Goal: Task Accomplishment & Management: Use online tool/utility

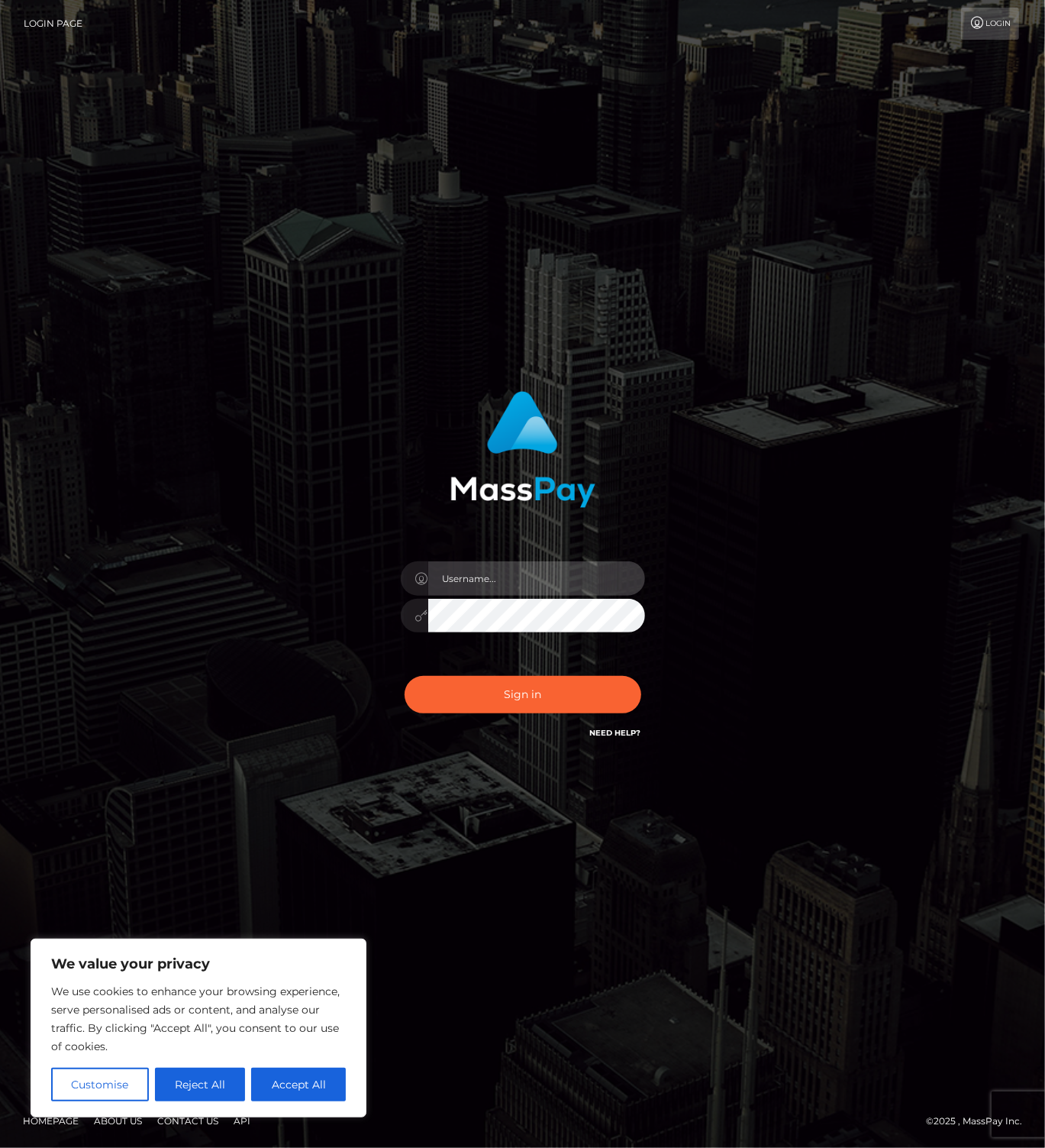
drag, startPoint x: 498, startPoint y: 571, endPoint x: 630, endPoint y: 581, distance: 132.4
click at [500, 571] on input "text" at bounding box center [537, 578] width 217 height 34
click at [0, 1147] on com-1password-button at bounding box center [0, 1148] width 0 height 0
type input "leslie.throne"
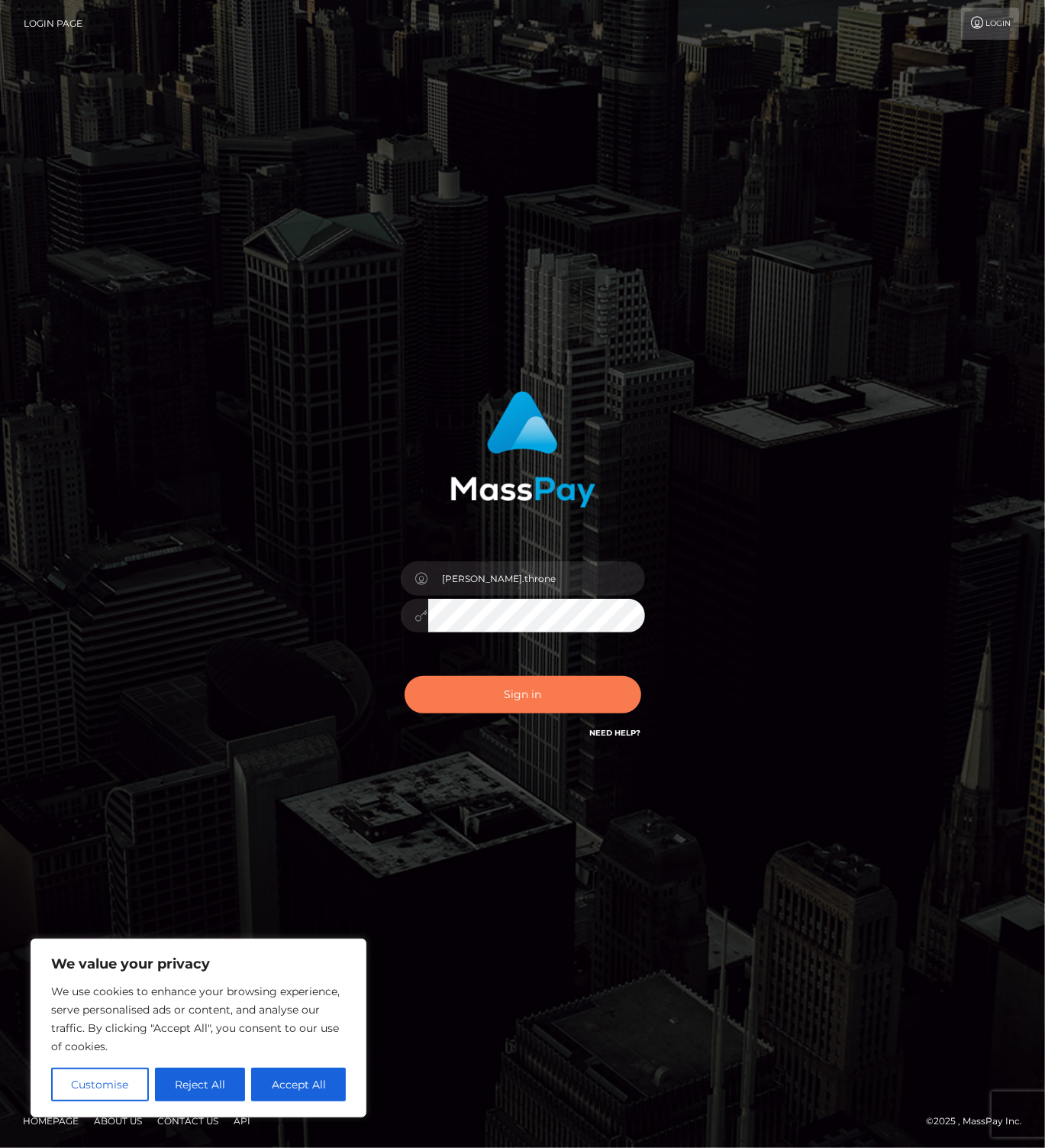
click at [522, 695] on button "Sign in" at bounding box center [523, 695] width 237 height 38
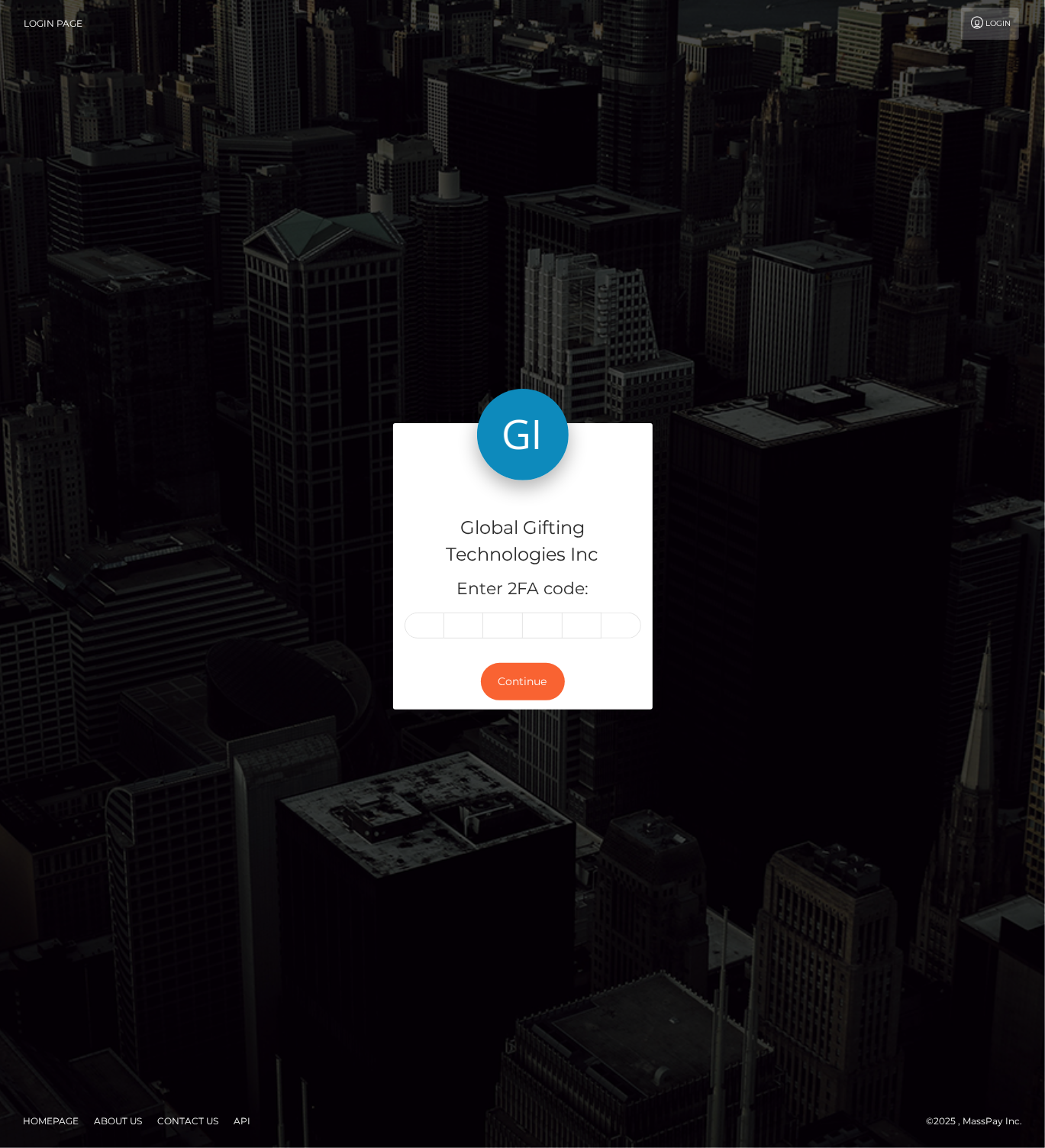
click at [426, 632] on input "text" at bounding box center [424, 625] width 39 height 26
drag, startPoint x: 411, startPoint y: 618, endPoint x: 401, endPoint y: 617, distance: 10.0
click at [402, 617] on div "Global Gifting Technologies Inc Enter 2FA code:" at bounding box center [523, 567] width 259 height 173
click at [401, 617] on div "Global Gifting Technologies Inc Enter 2FA code:" at bounding box center [523, 567] width 259 height 173
click at [435, 631] on input "text" at bounding box center [424, 625] width 39 height 26
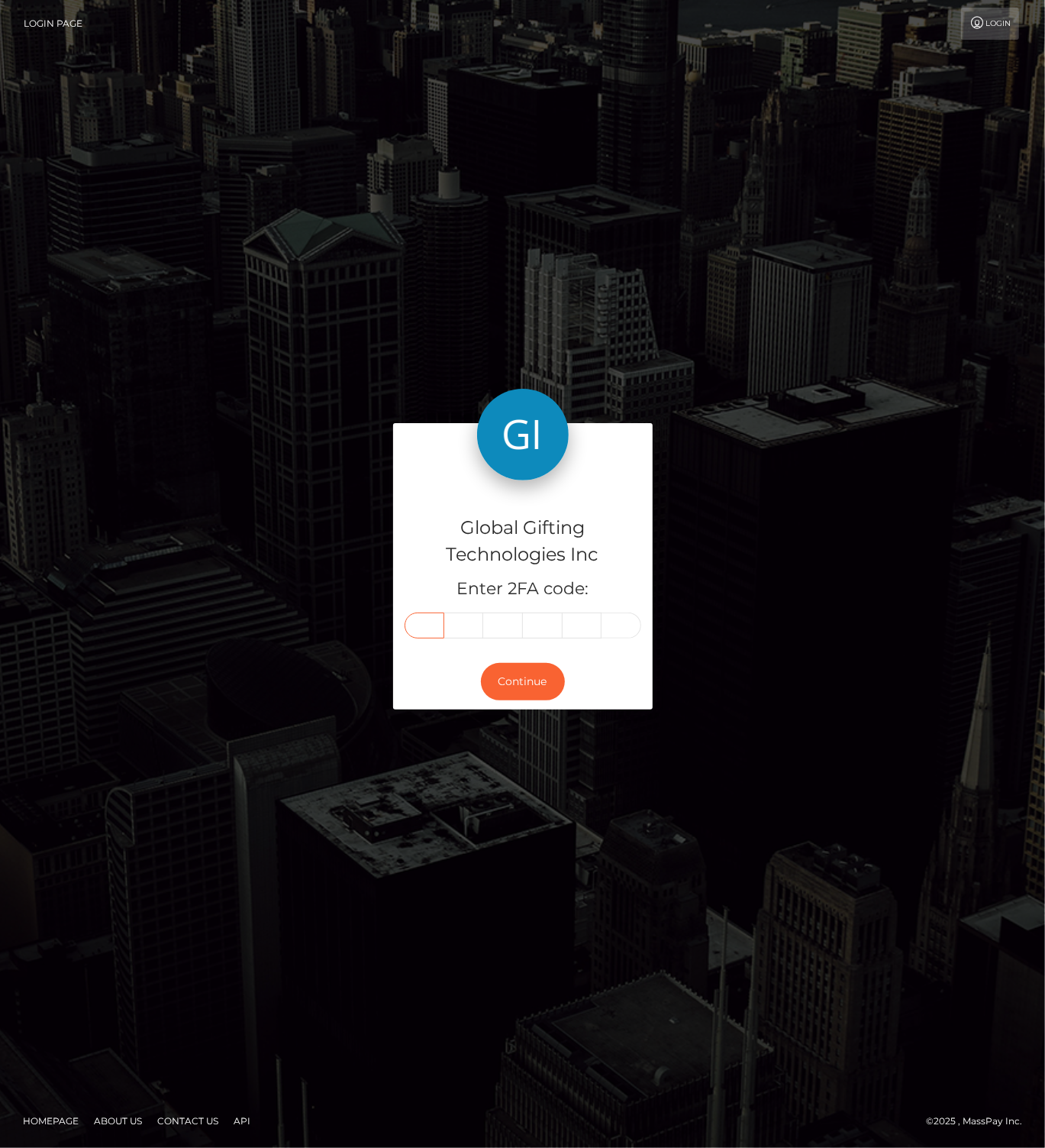
click at [435, 631] on input "text" at bounding box center [424, 625] width 39 height 26
type input "9"
type input "7"
type input "4"
type input "1"
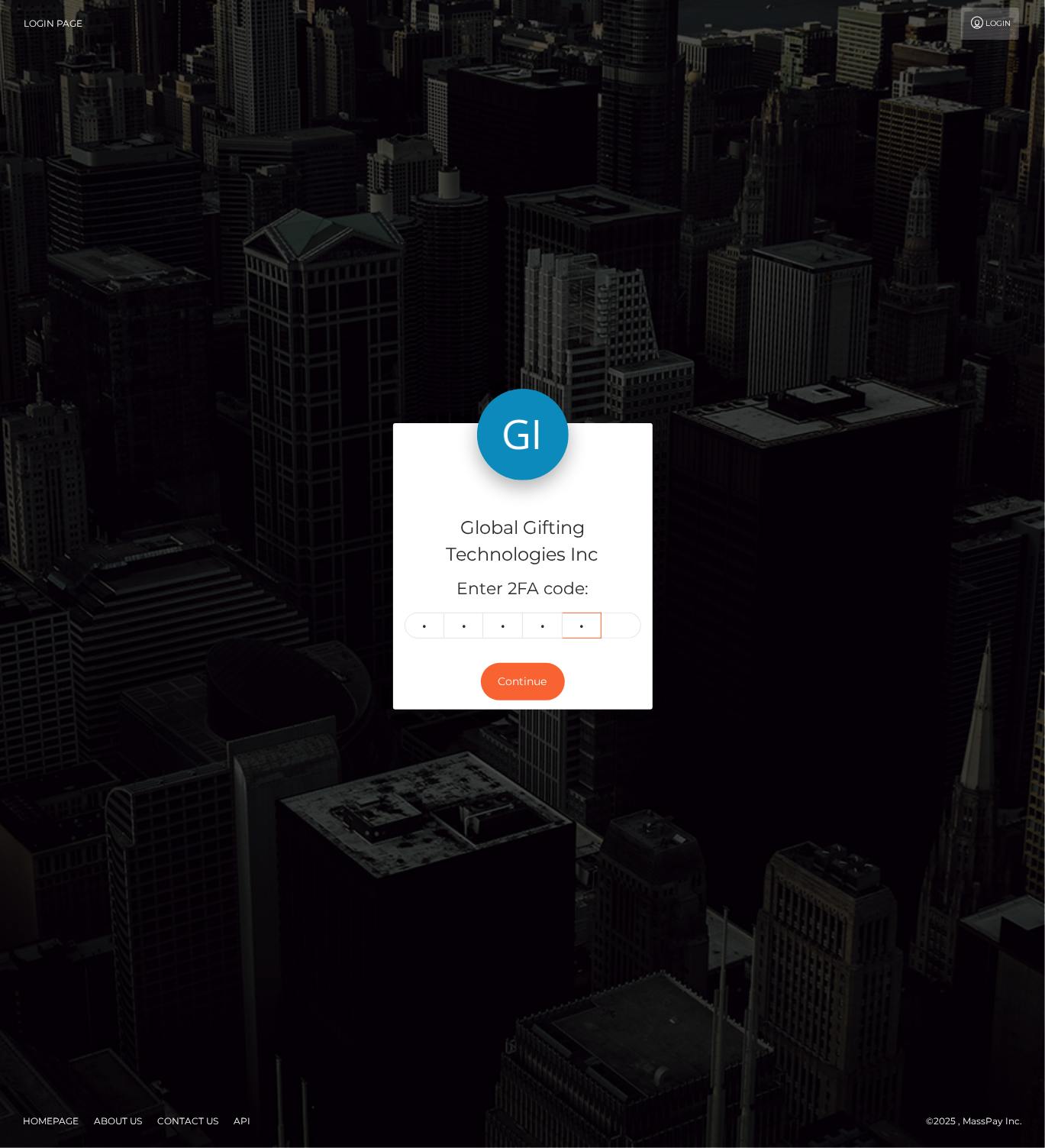
type input "6"
type input "1"
click at [526, 685] on button "Continue" at bounding box center [523, 681] width 84 height 38
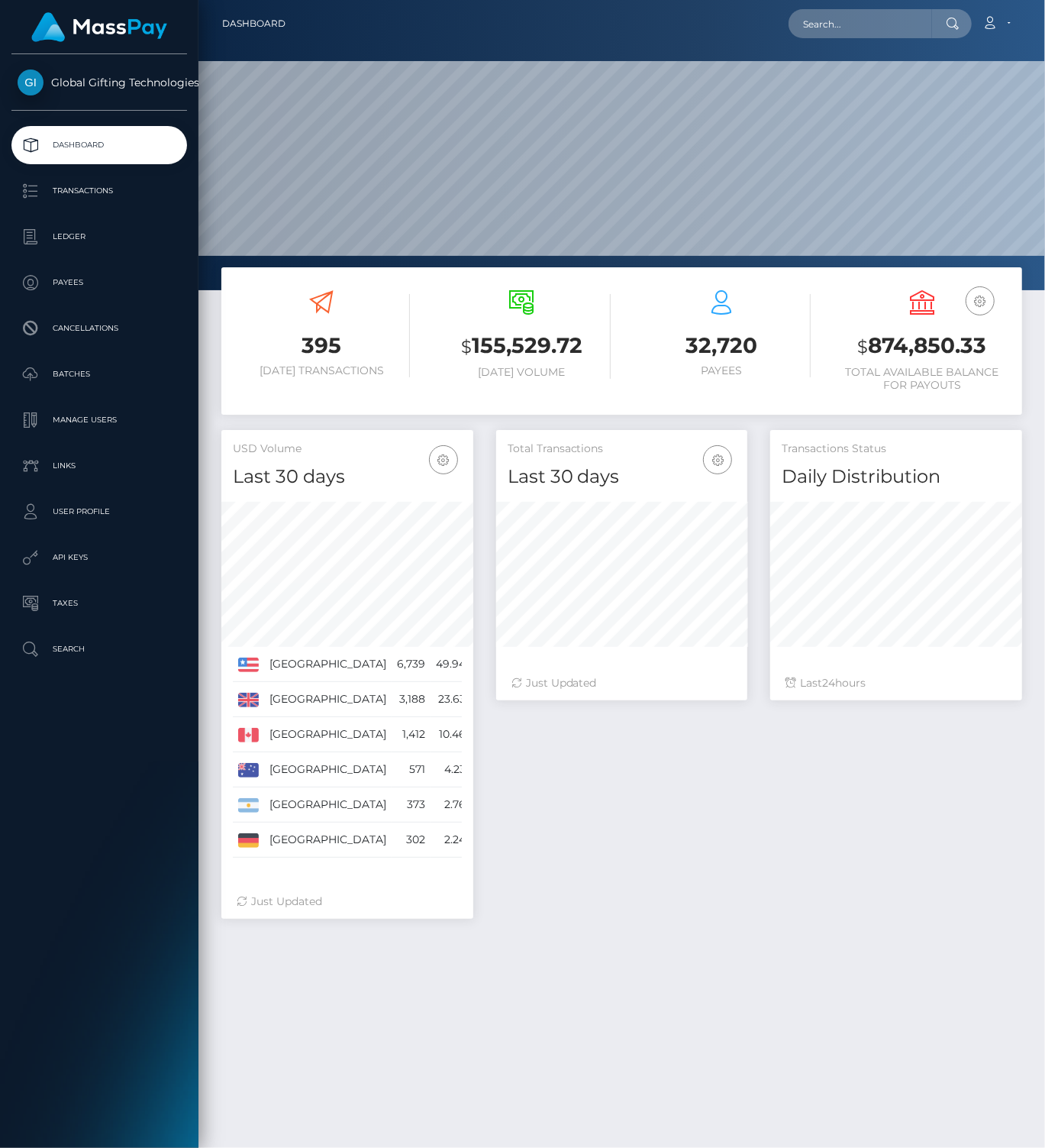
scroll to position [270, 252]
click at [837, 28] on input "text" at bounding box center [861, 23] width 144 height 29
paste input "5lXjCmJfYhSrzfKK9lVOdY9b05t1"
type input "5lXjCmJfYhSrzfKK9lVOdY9b05t1"
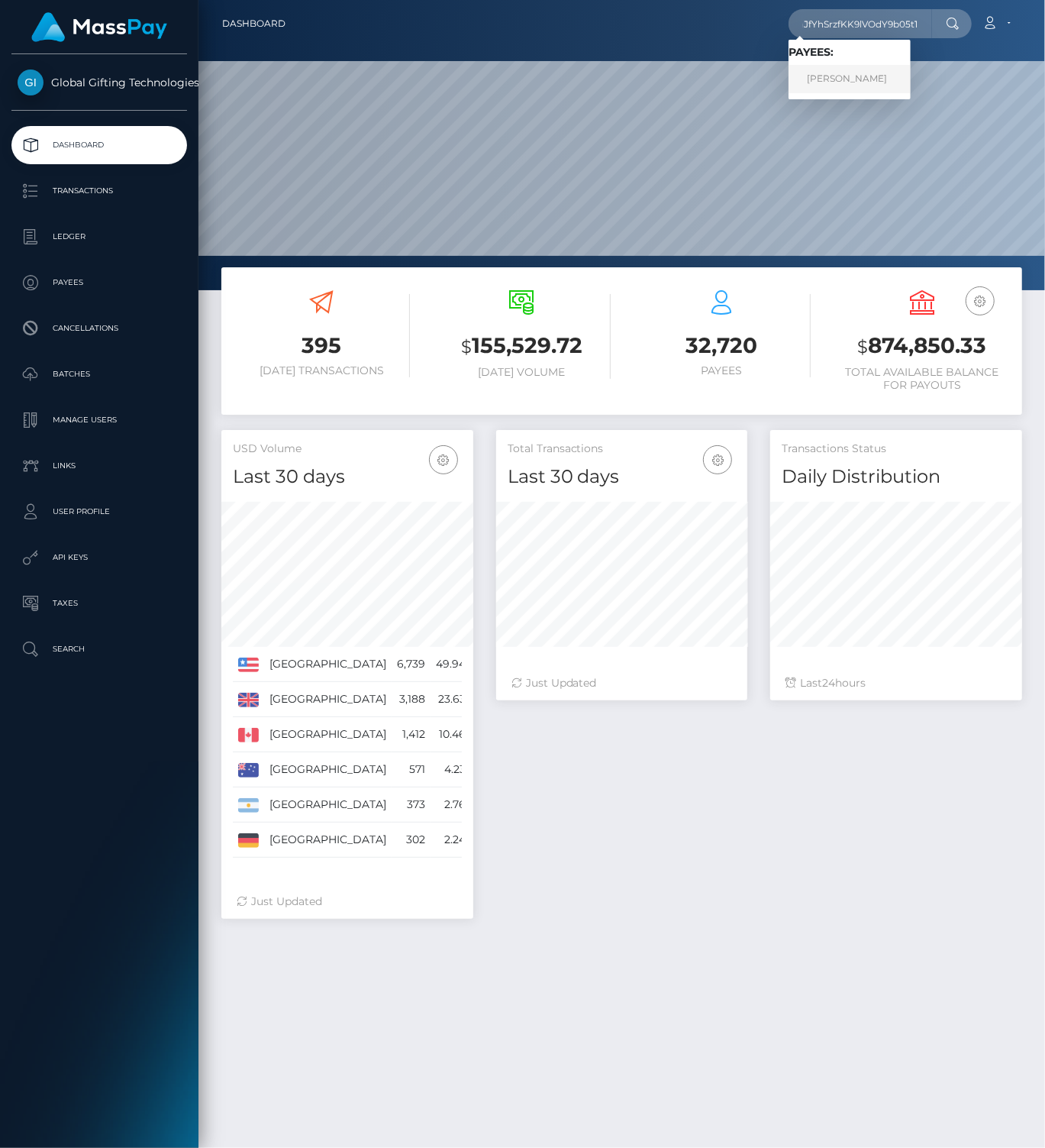
click at [850, 83] on link "ALICIA ELIZABETH CHILES" at bounding box center [850, 79] width 122 height 28
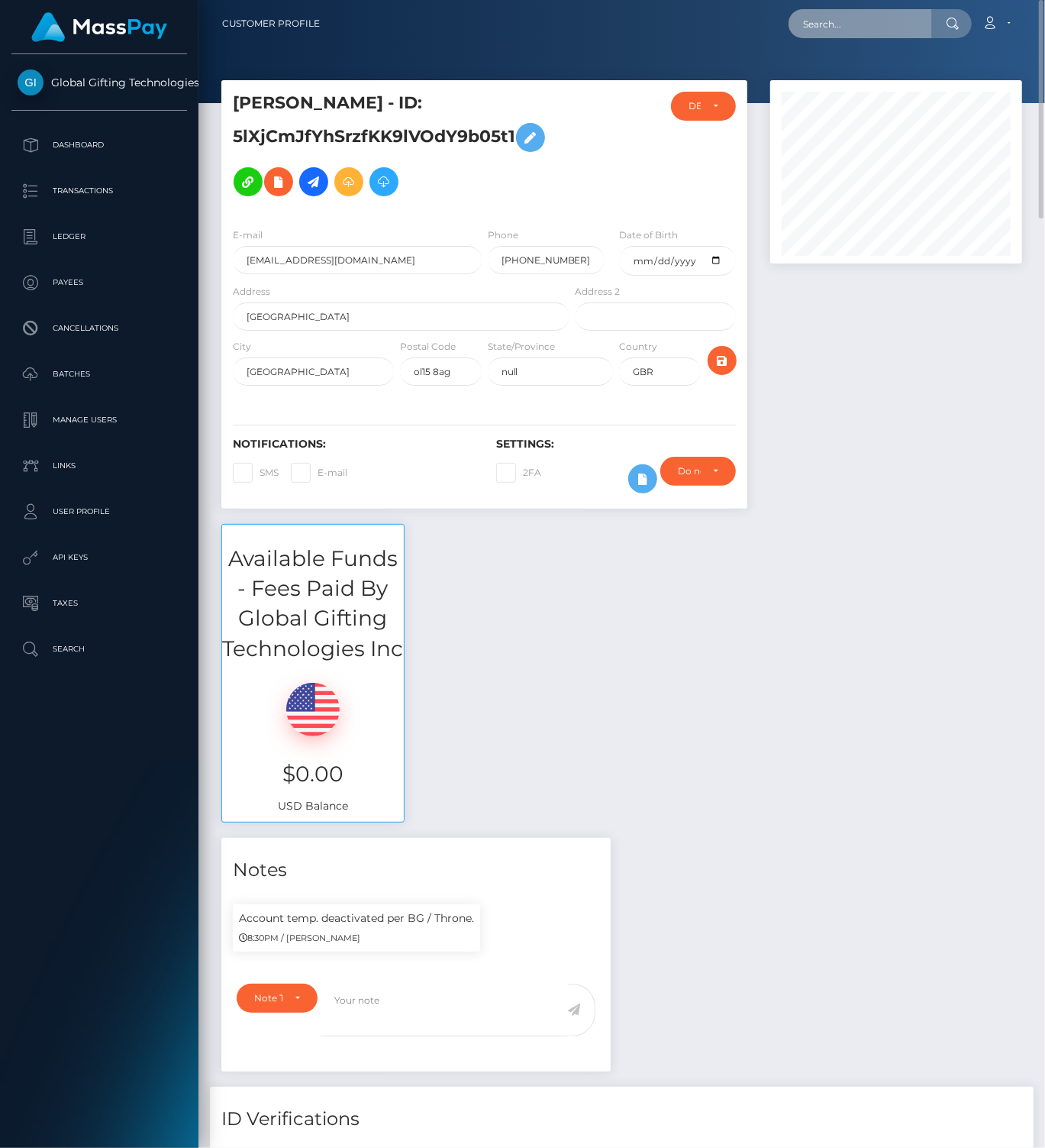
click at [871, 16] on input "text" at bounding box center [861, 23] width 144 height 29
paste input "ZHLwmWJjNIXWVnLMhu0HKcSCjk52"
type input "ZHLwmWJjNIXWVnLMhu0HKcSCjk52"
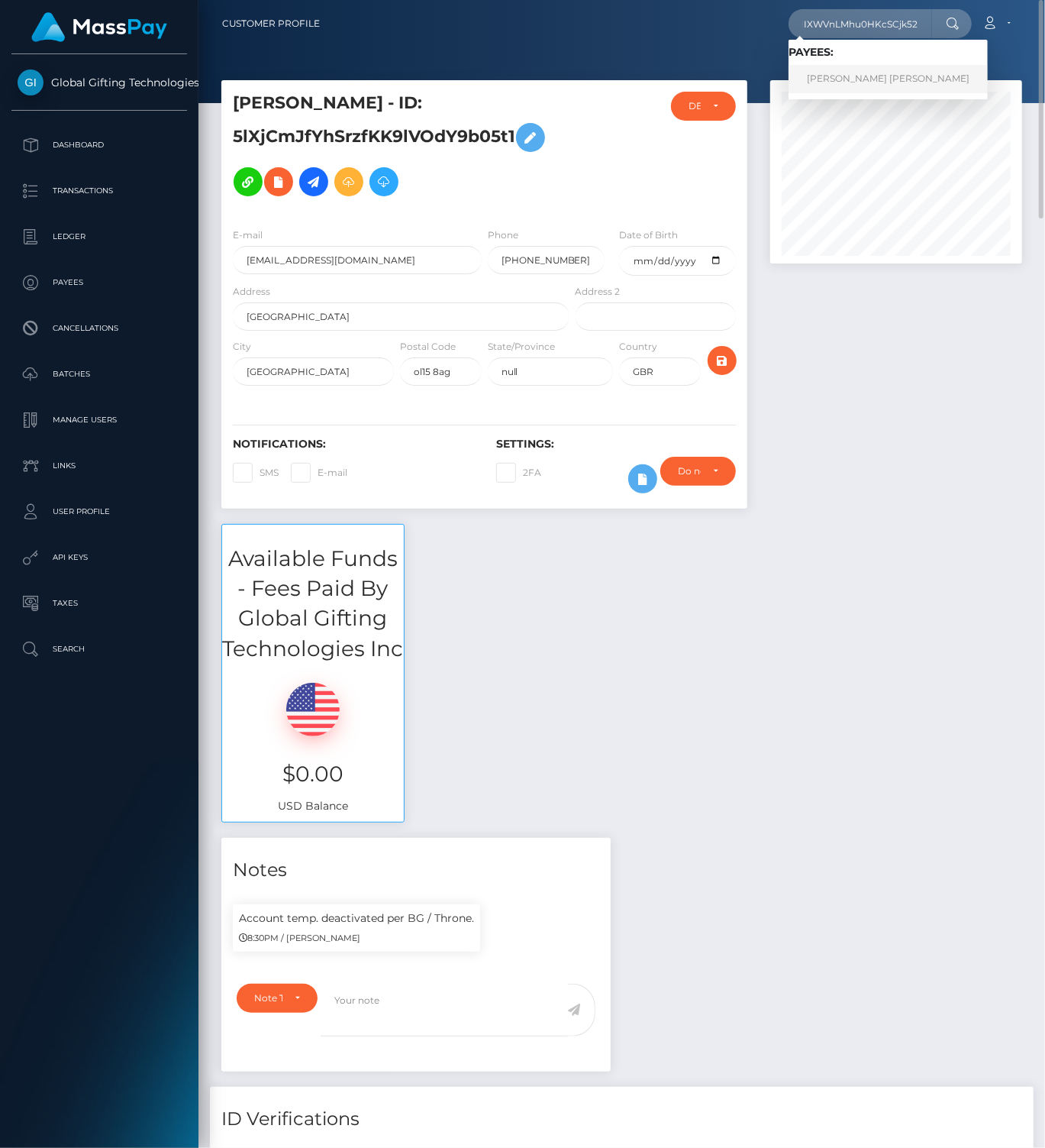
click at [863, 80] on link "JORDAN BRICE EATON" at bounding box center [888, 79] width 199 height 28
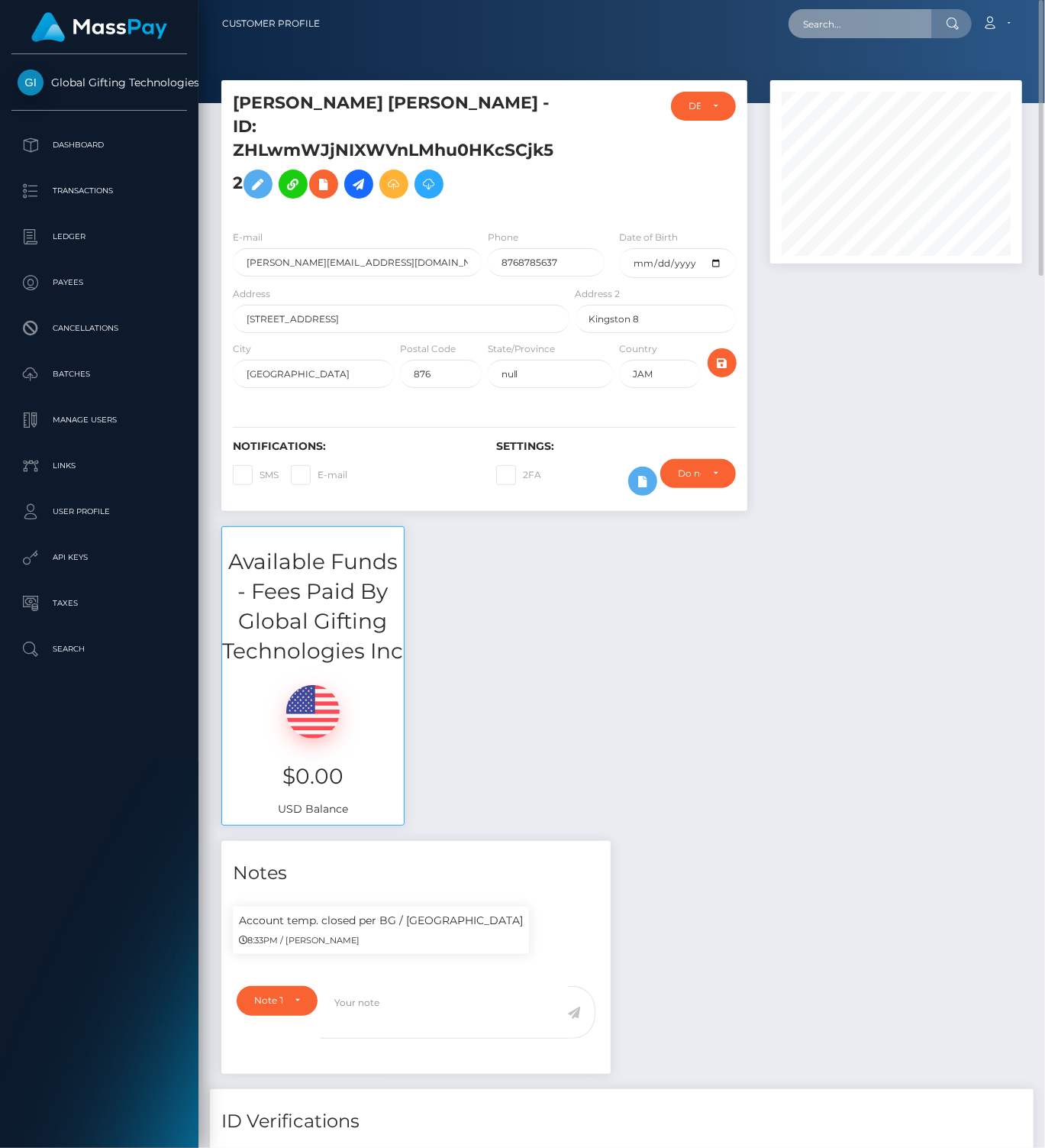
click at [844, 25] on input "text" at bounding box center [861, 23] width 144 height 29
paste input "BmqnfnE5trPBgnLdRPBBaM1919I2"
type input "BmqnfnE5trPBgnLdRPBBaM1919I2"
click at [853, 82] on link "CLAUDIA ELENA PETREA" at bounding box center [850, 79] width 122 height 28
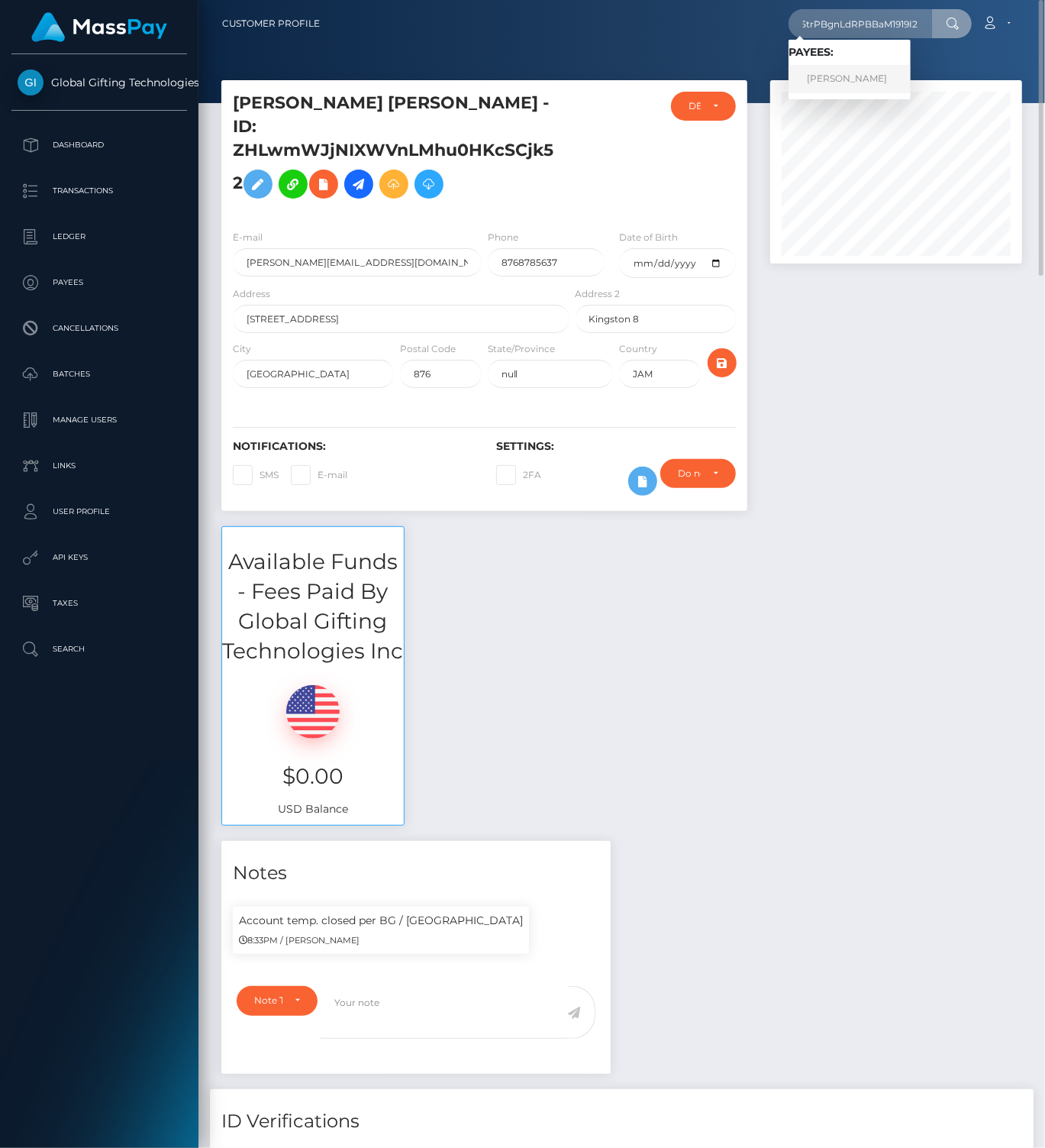
scroll to position [0, 0]
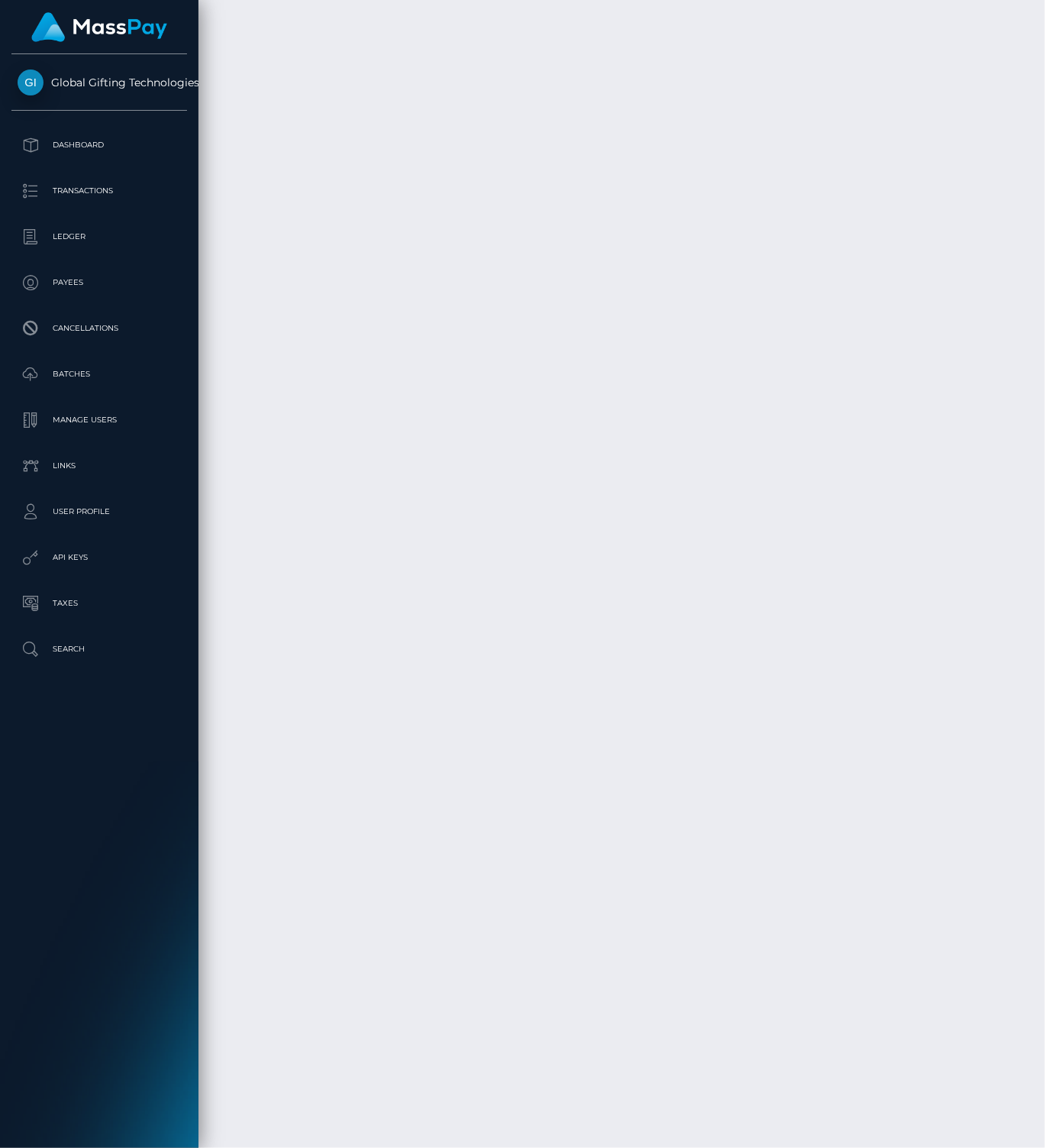
scroll to position [6138, 0]
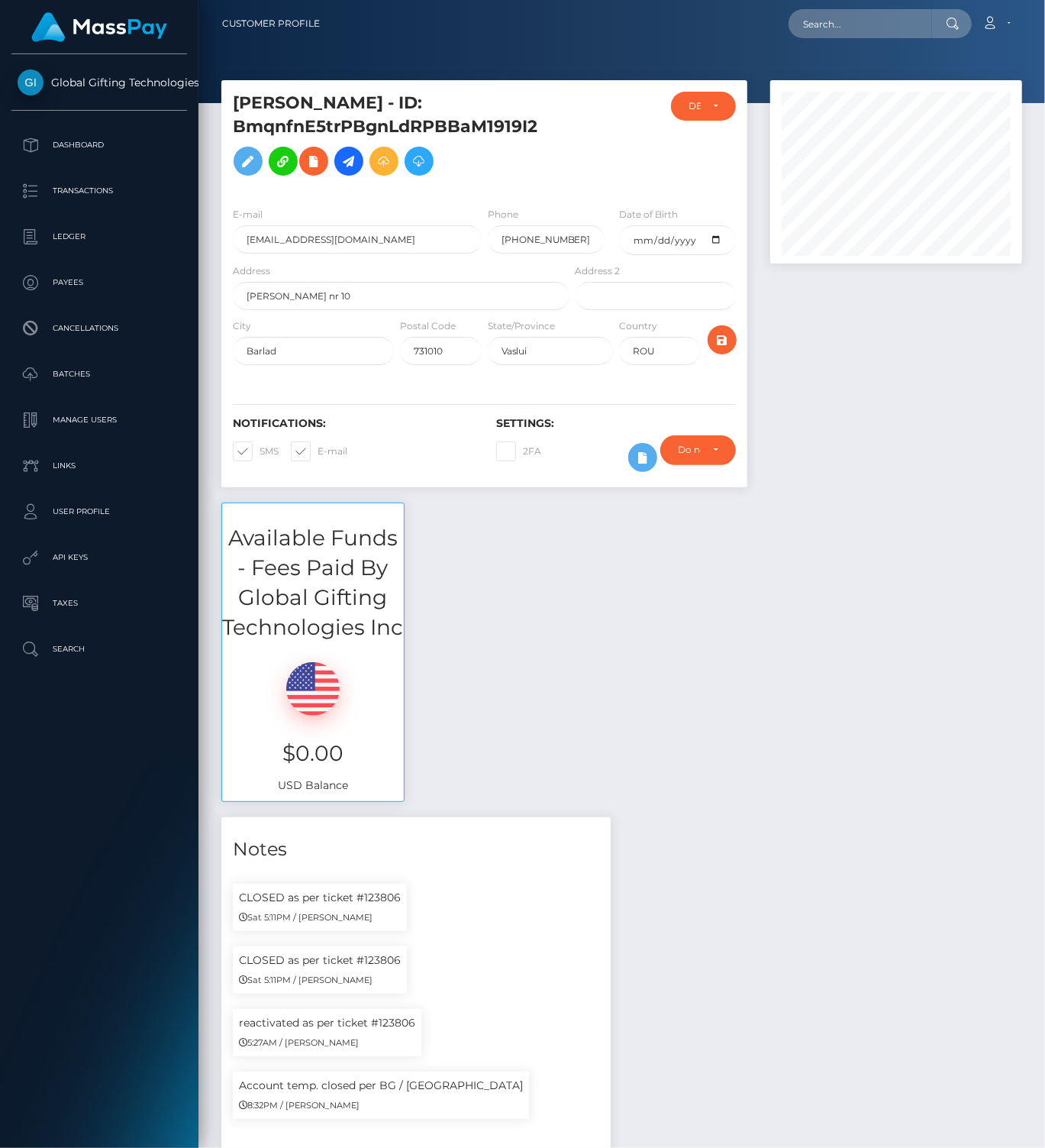
scroll to position [955, 0]
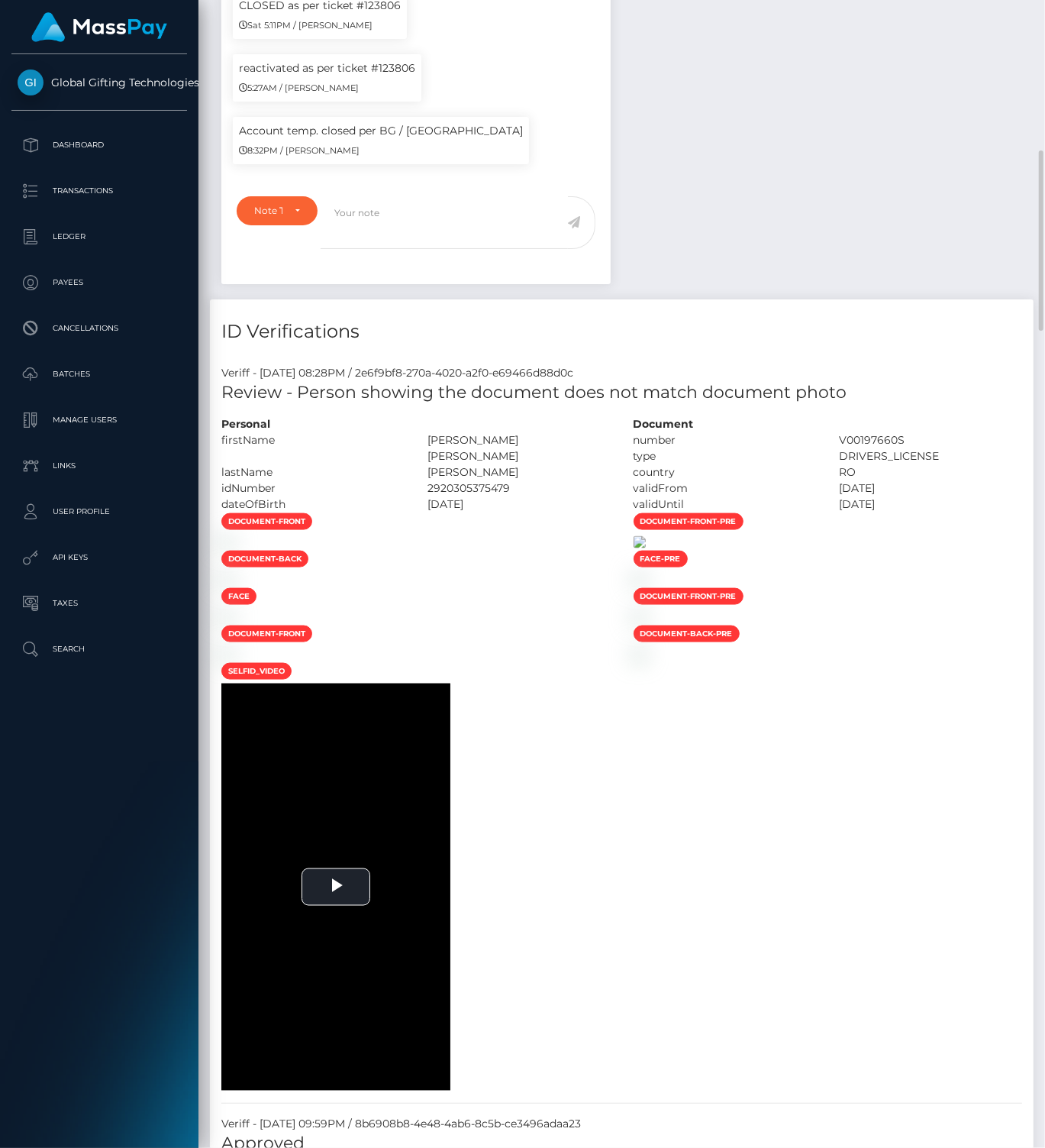
click at [646, 548] on img at bounding box center [640, 542] width 12 height 12
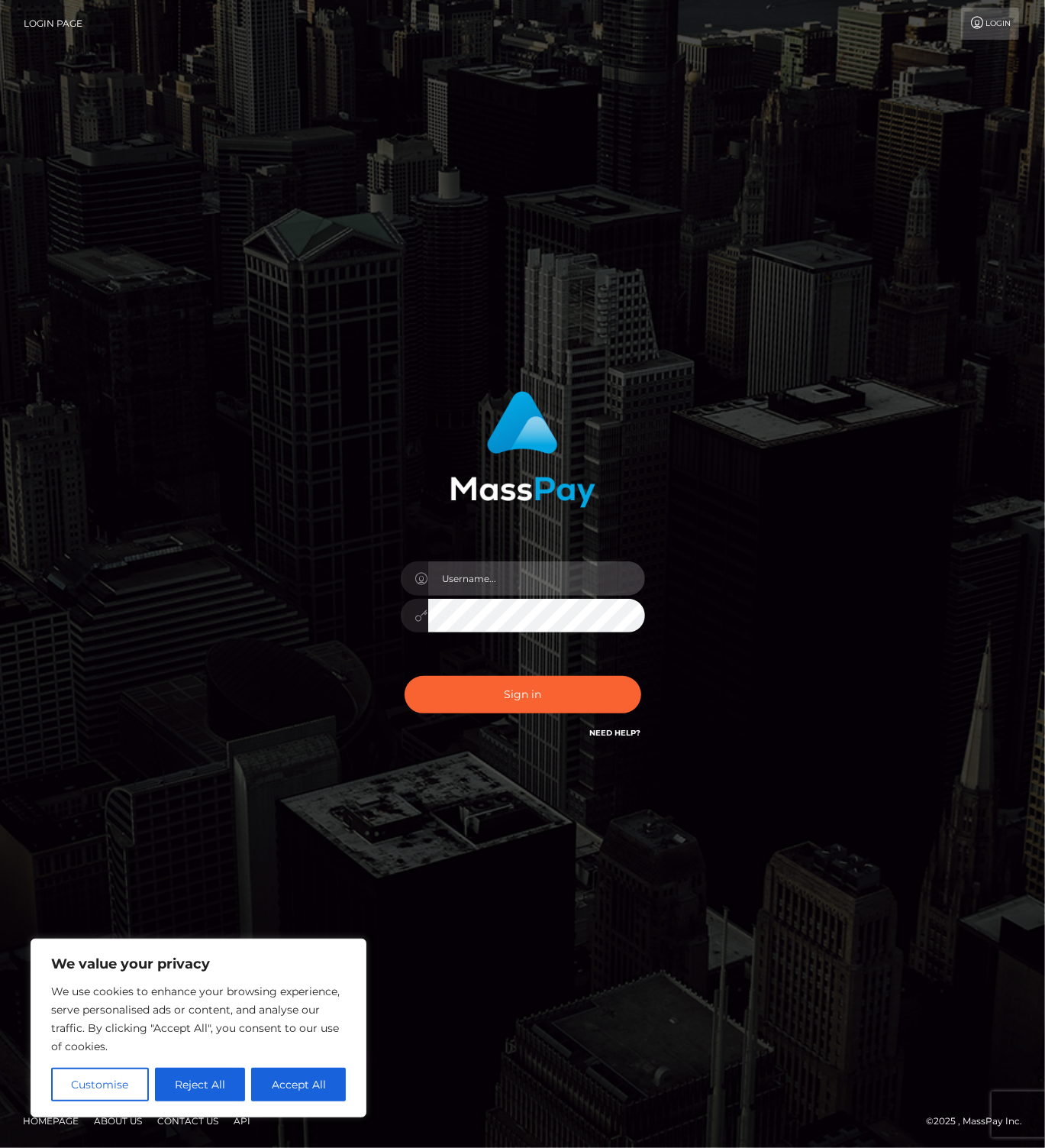
click at [524, 578] on input "text" at bounding box center [537, 578] width 217 height 34
click at [0, 1147] on com-1password-button at bounding box center [0, 1148] width 0 height 0
type input "leslie.throne"
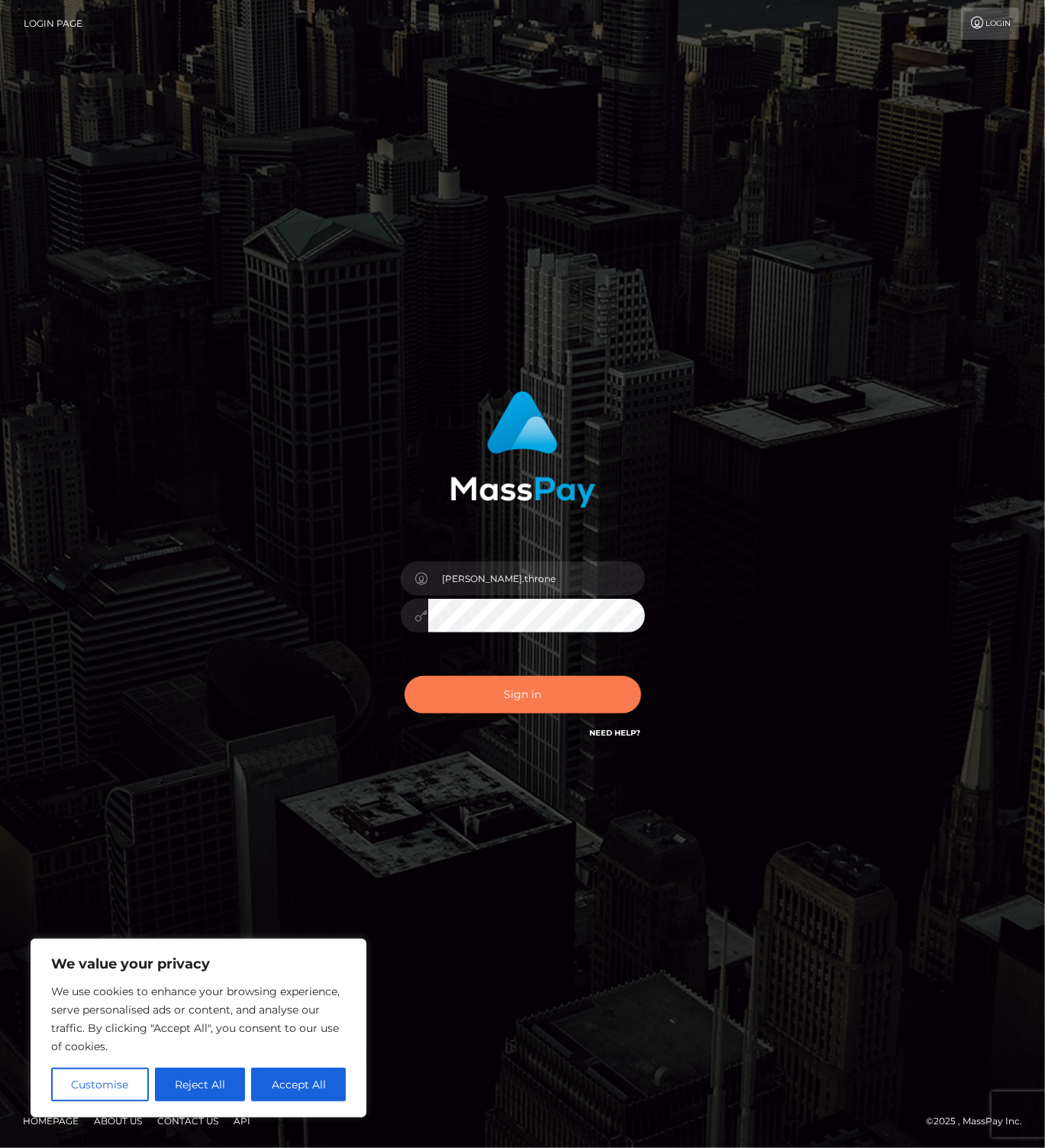
click at [490, 691] on button "Sign in" at bounding box center [523, 695] width 237 height 38
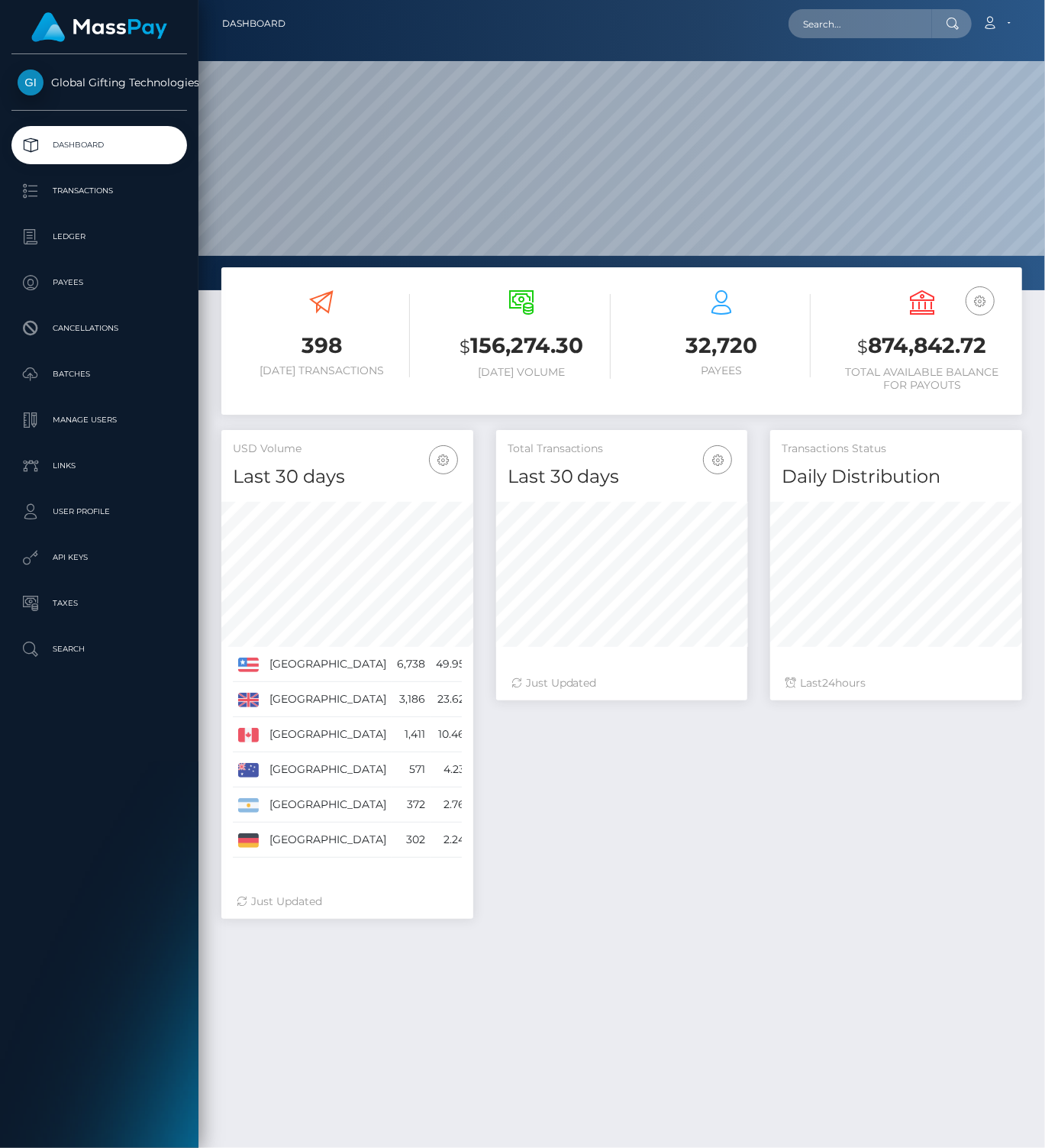
scroll to position [270, 252]
click at [874, 21] on input "text" at bounding box center [861, 23] width 144 height 29
paste input "5lXjCmJfYhSrzfKK9lVOdY9b05t1"
type input "5lXjCmJfYhSrzfKK9lVOdY9b05t1"
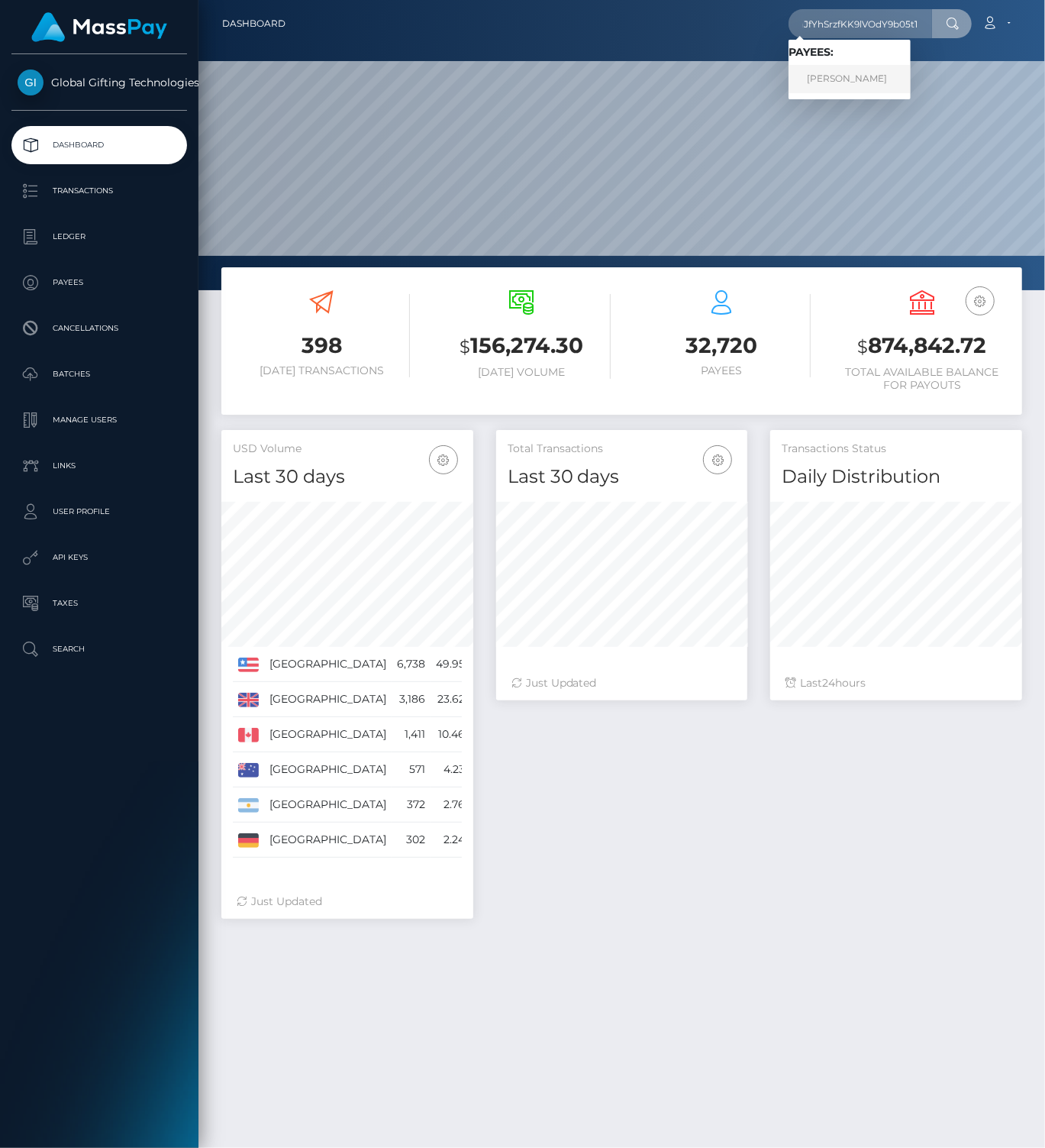
click at [848, 82] on link "ALICIA ELIZABETH CHILES" at bounding box center [850, 79] width 122 height 28
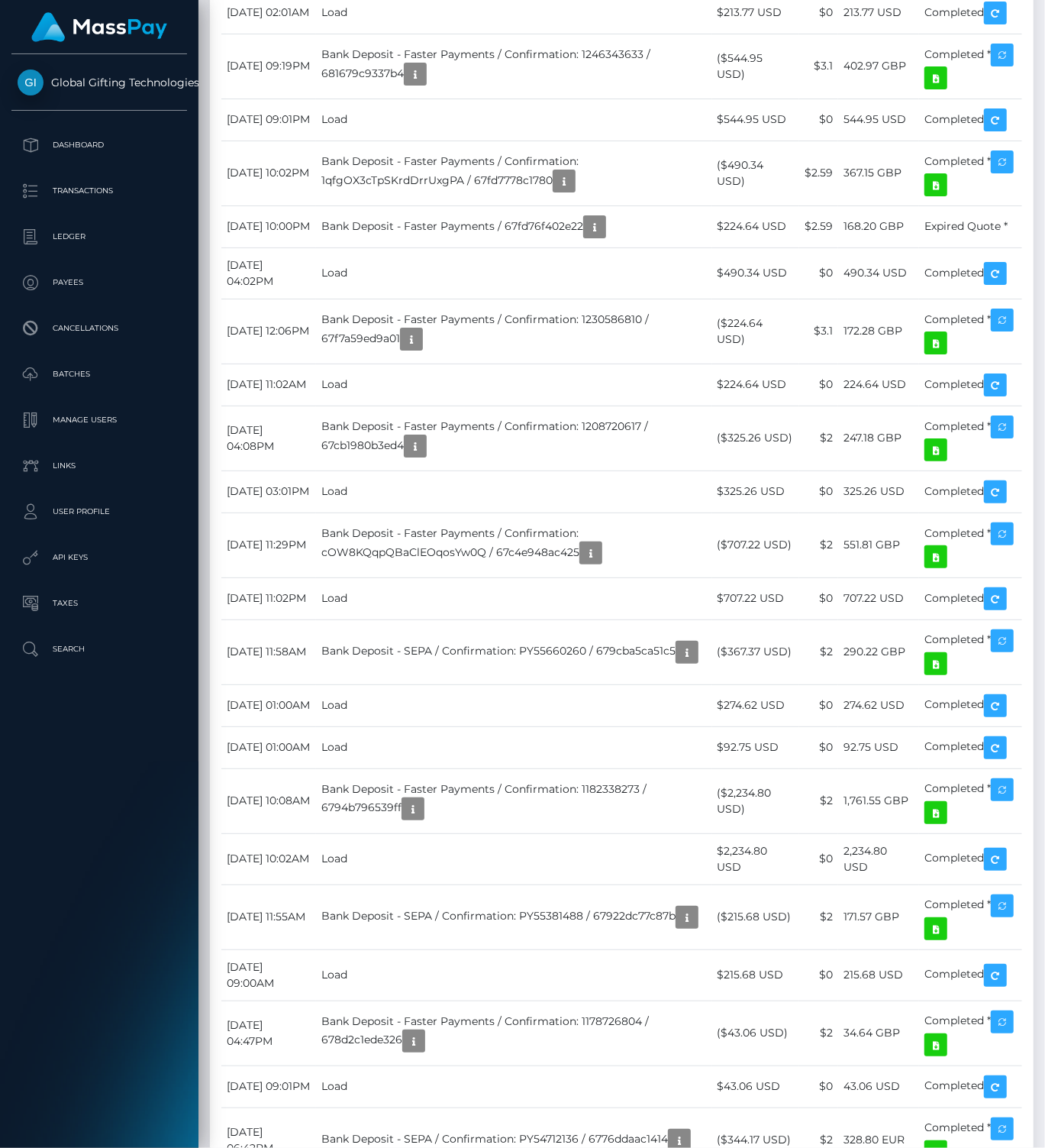
scroll to position [183, 252]
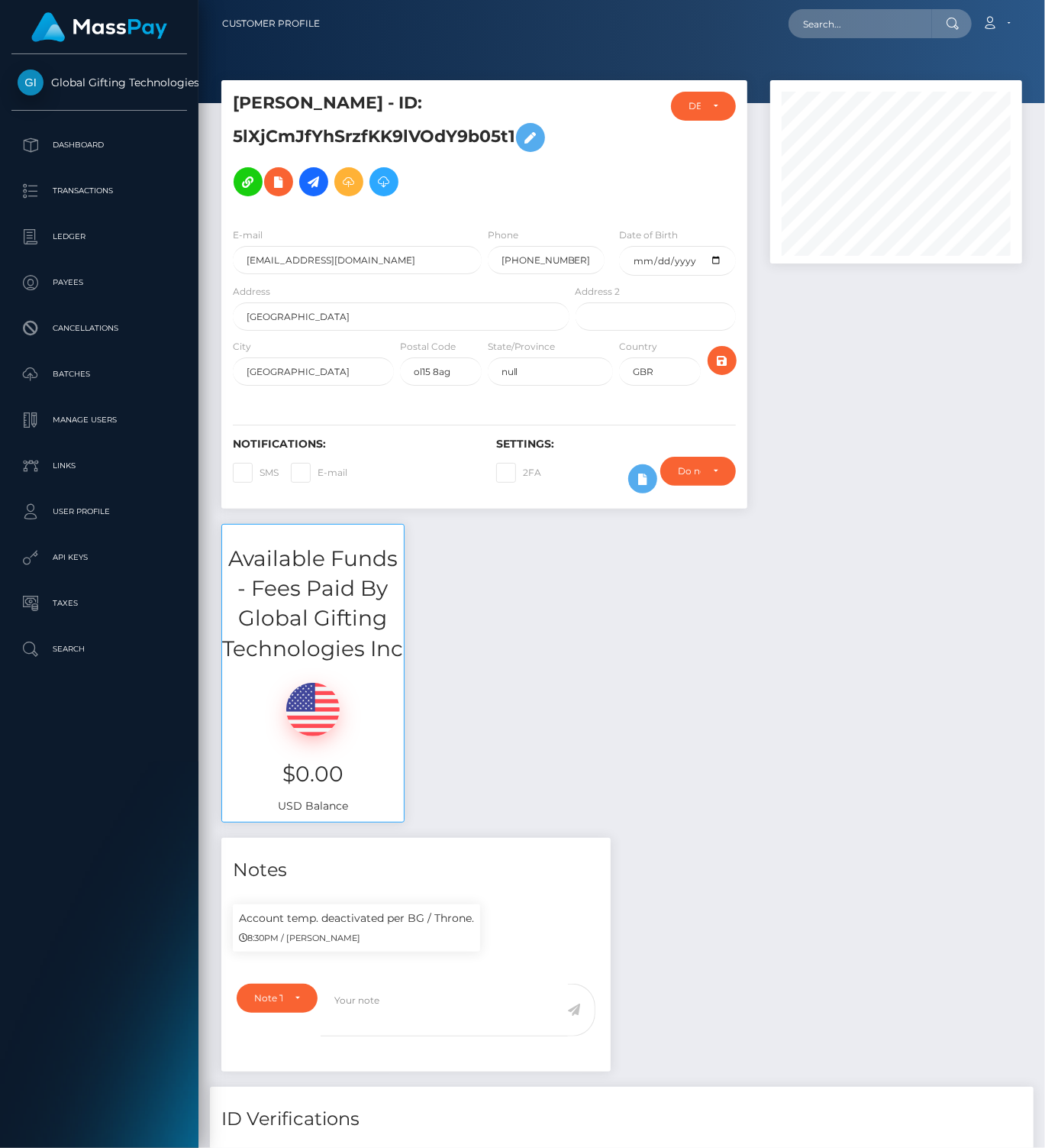
scroll to position [183, 252]
click at [843, 18] on input "text" at bounding box center [861, 23] width 144 height 29
paste input "ZHLwmWJjNIXWVnLMhu0HKcSCjk52"
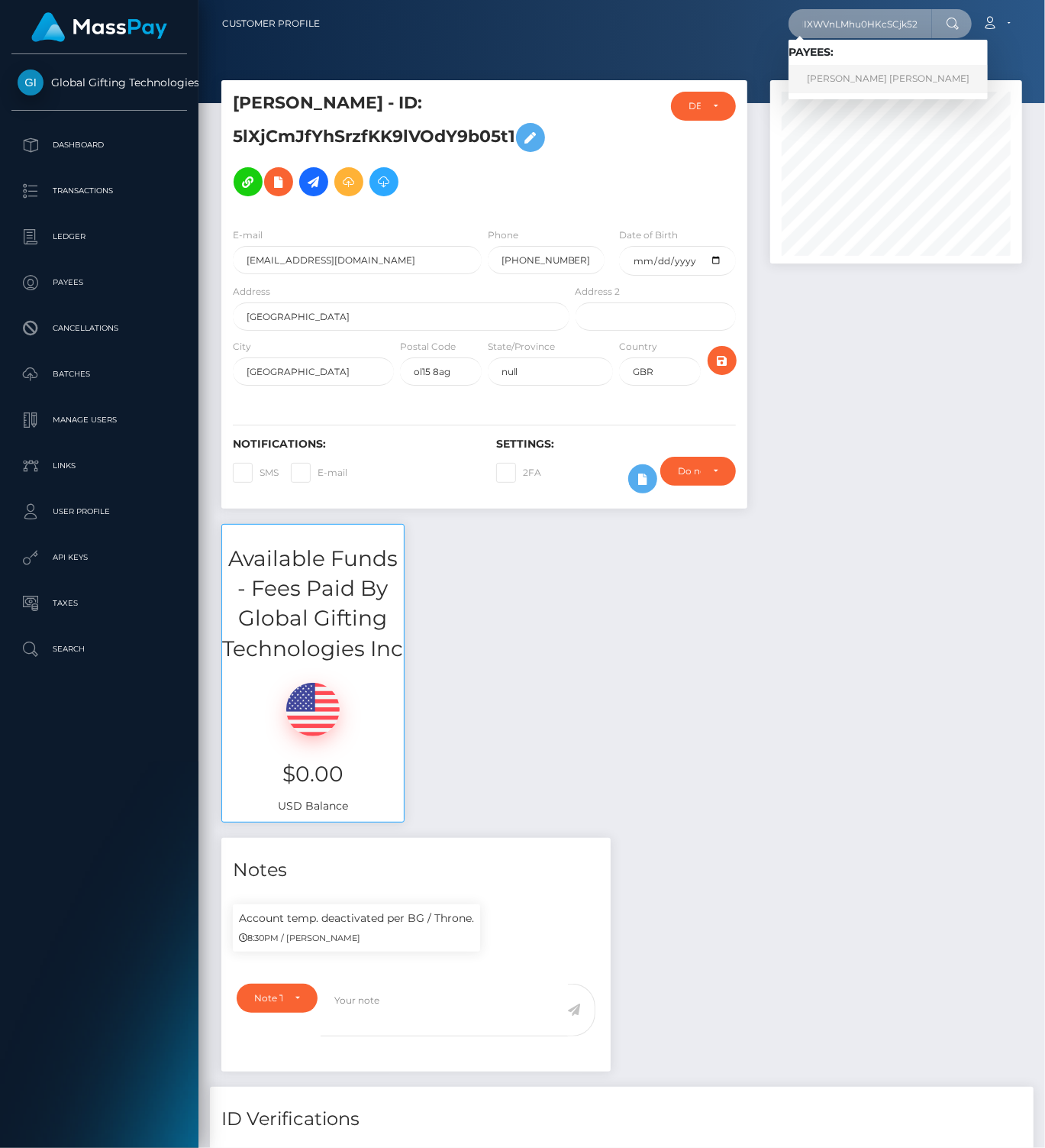
type input "ZHLwmWJjNIXWVnLMhu0HKcSCjk52"
click at [848, 79] on link "JORDAN BRICE EATON" at bounding box center [888, 79] width 199 height 28
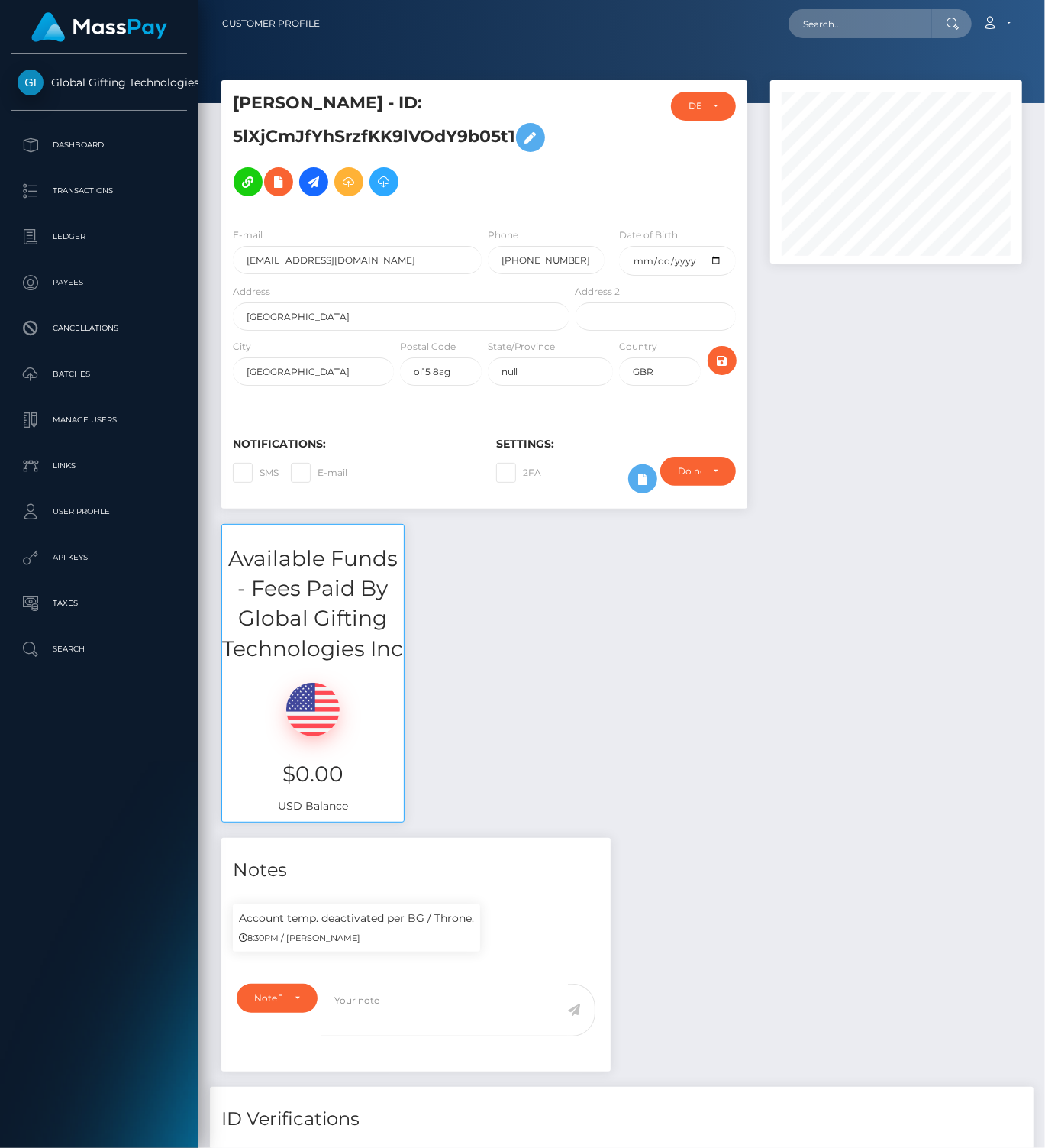
scroll to position [183, 252]
click at [844, 31] on input "text" at bounding box center [861, 23] width 144 height 29
paste input "BmqnfnE5trPBgnLdRPBBaM1919I2"
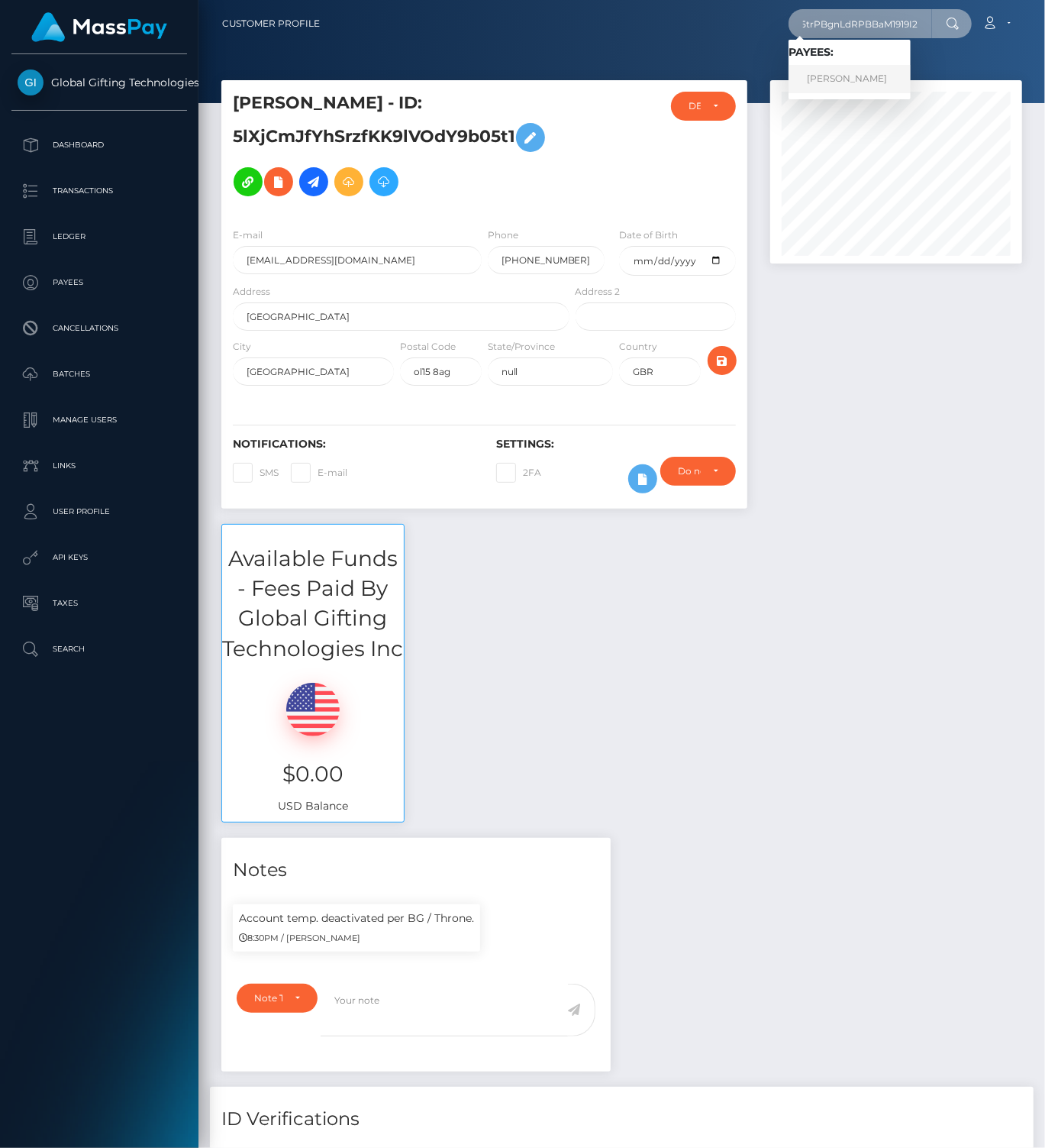
type input "BmqnfnE5trPBgnLdRPBBaM1919I2"
click at [837, 74] on link "CLAUDIA ELENA PETREA" at bounding box center [850, 79] width 122 height 28
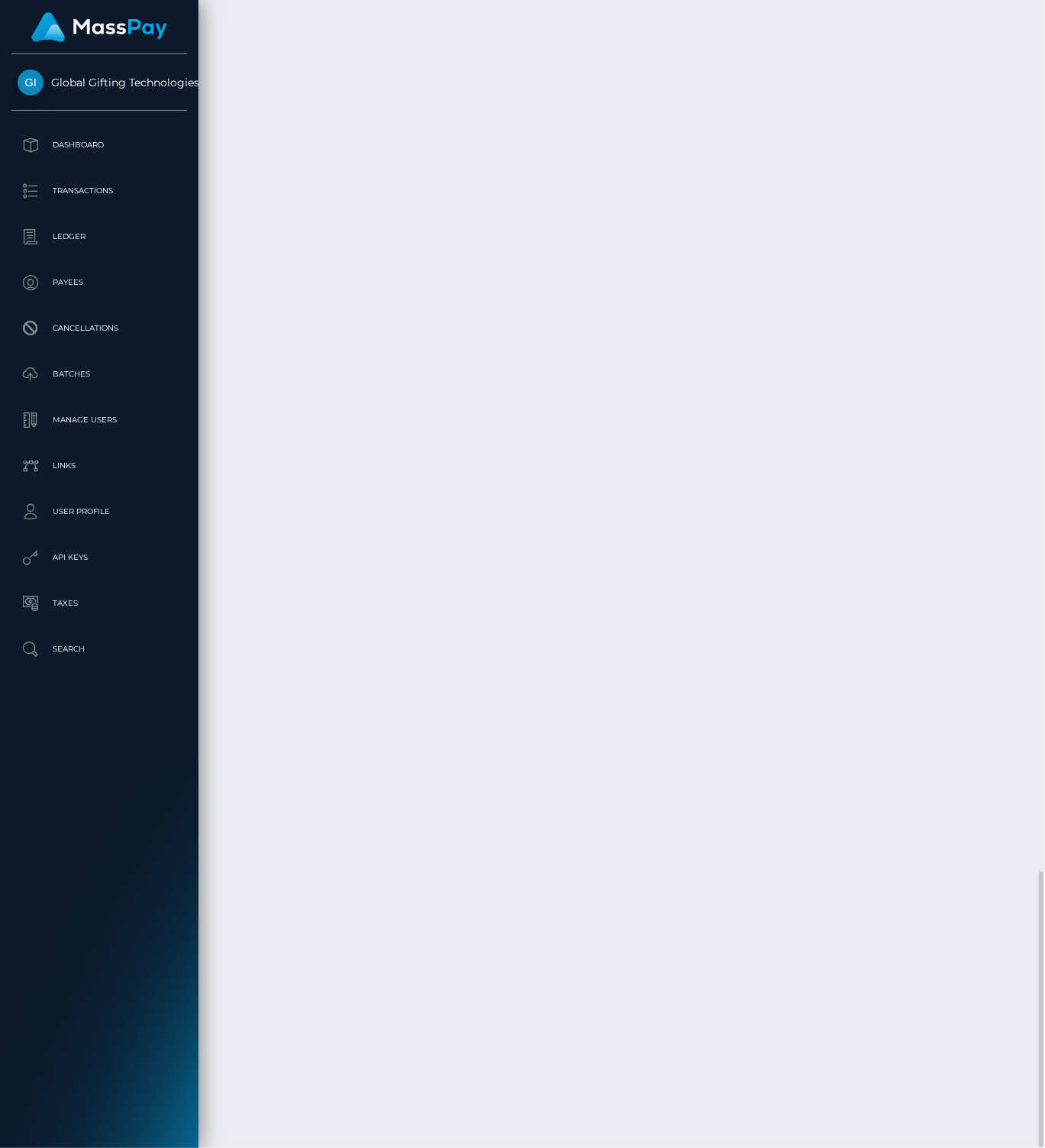
scroll to position [183, 252]
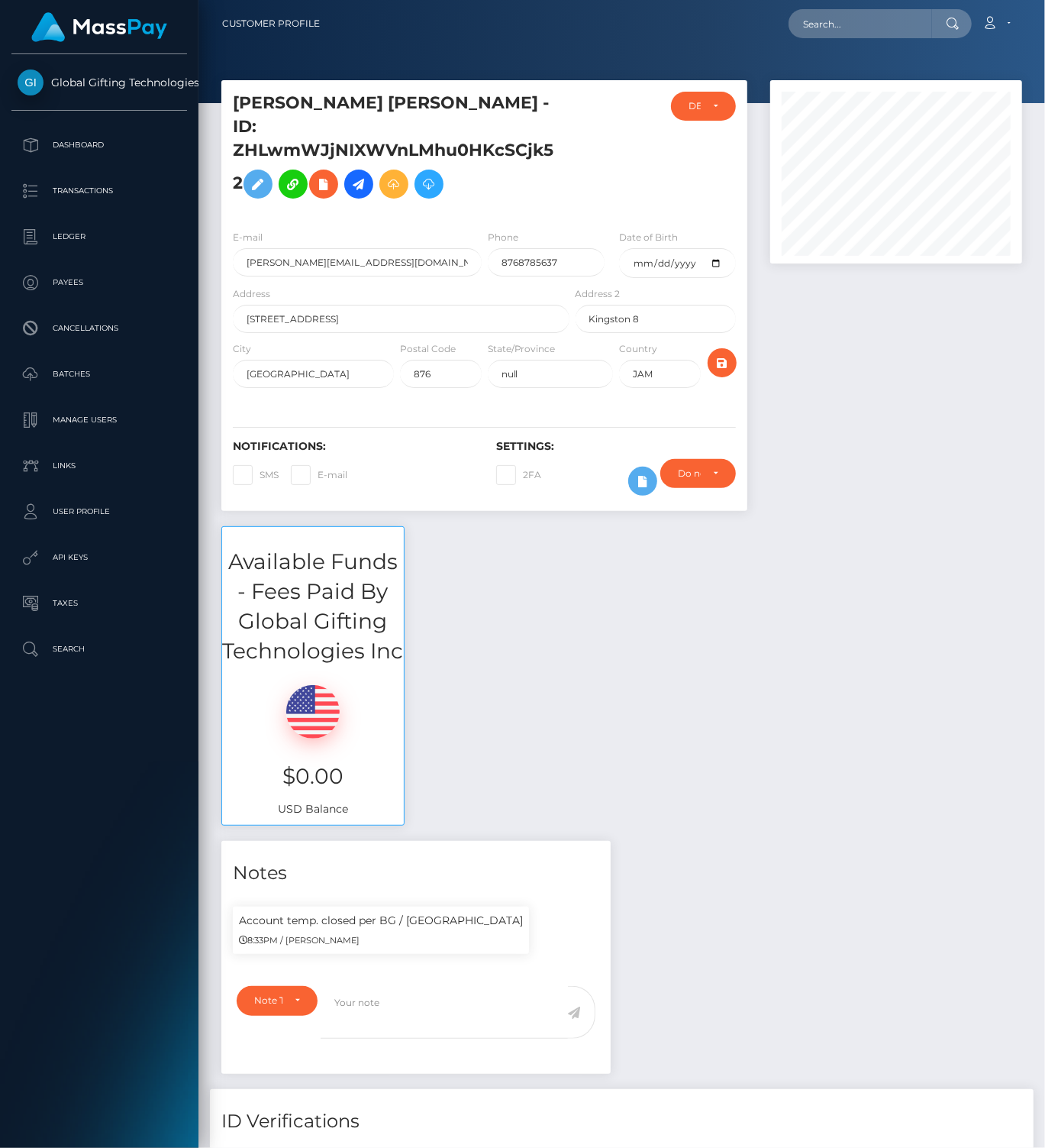
scroll to position [183, 252]
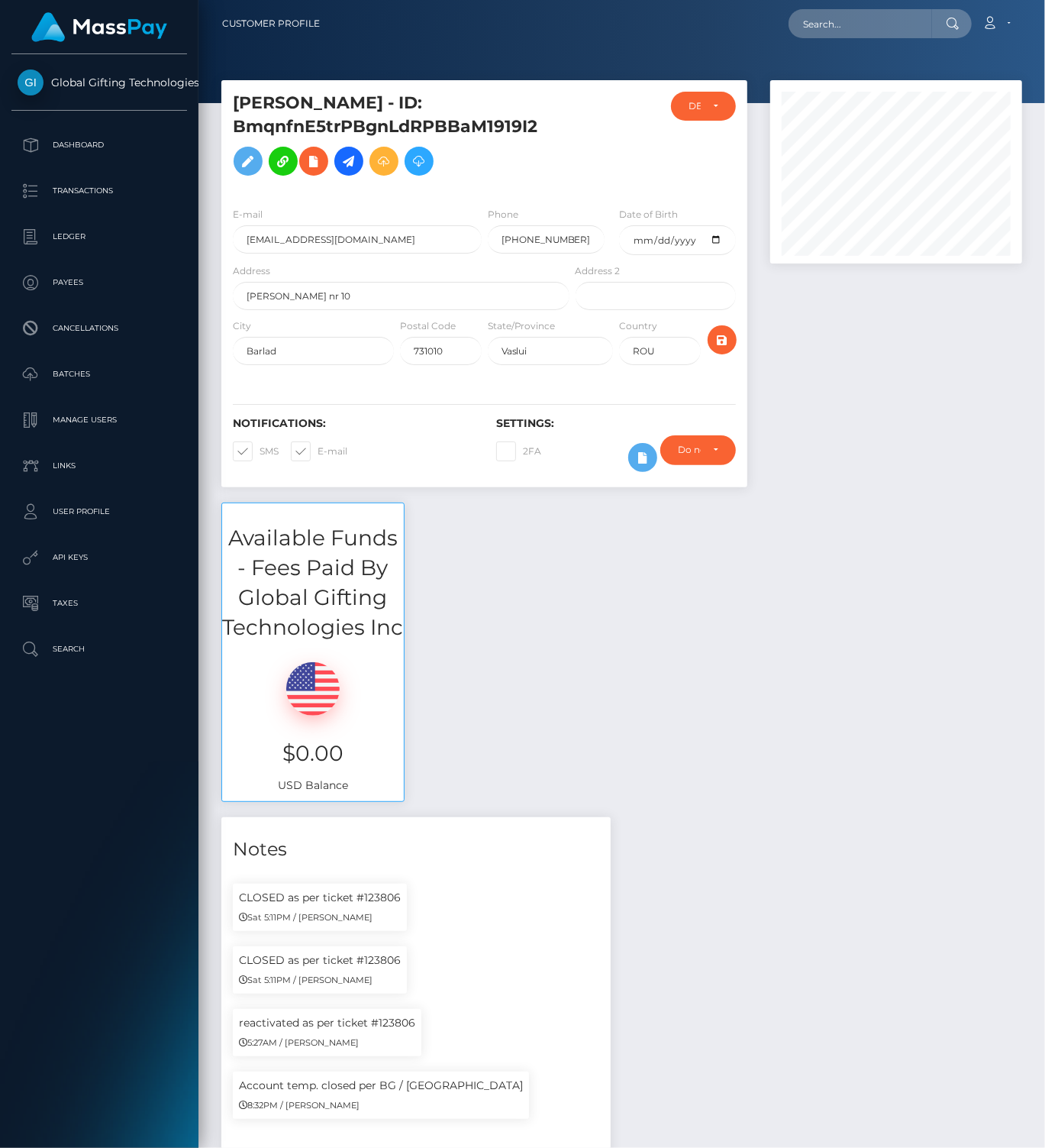
scroll to position [183, 252]
